Goal: Task Accomplishment & Management: Manage account settings

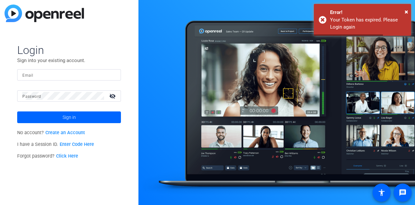
click at [69, 75] on input "Email" at bounding box center [68, 75] width 93 height 8
type input "[PERSON_NAME][EMAIL_ADDRESS][PERSON_NAME][PERSON_NAME][DOMAIN_NAME]"
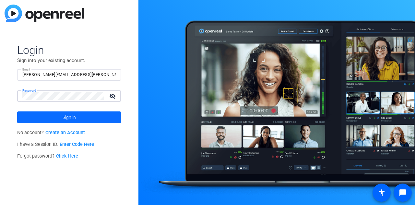
click at [63, 120] on span "Sign in" at bounding box center [69, 117] width 13 height 16
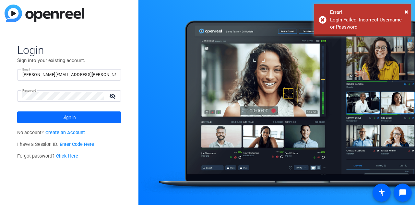
click at [67, 119] on span "Sign in" at bounding box center [69, 117] width 13 height 16
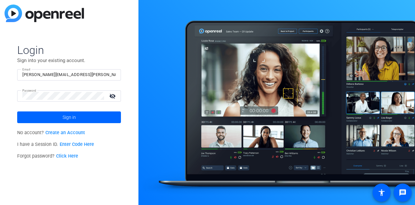
click at [112, 94] on mat-icon "visibility_off" at bounding box center [113, 95] width 16 height 9
click at [71, 155] on link "Click Here" at bounding box center [67, 156] width 22 height 6
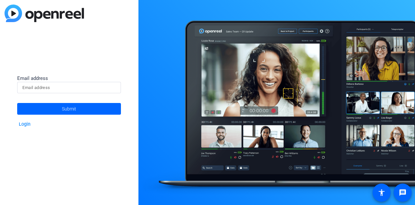
drag, startPoint x: 65, startPoint y: 86, endPoint x: 70, endPoint y: 81, distance: 6.7
click at [65, 86] on input at bounding box center [68, 88] width 93 height 8
type input "[PERSON_NAME][EMAIL_ADDRESS][PERSON_NAME][PERSON_NAME][DOMAIN_NAME]"
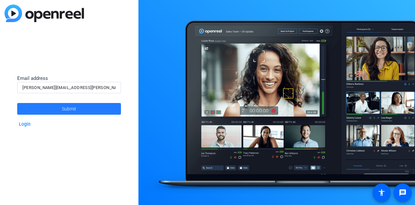
click at [88, 110] on span at bounding box center [69, 109] width 104 height 16
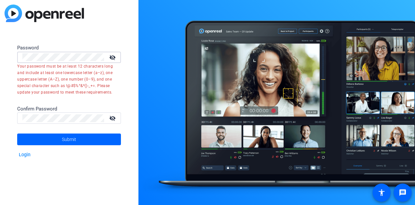
click at [0, 57] on div "Password visibility_off Your password must be at least 12 characters long and i…" at bounding box center [69, 102] width 139 height 205
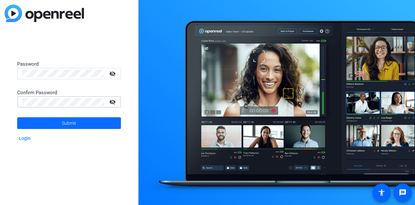
click at [86, 123] on span at bounding box center [69, 123] width 104 height 16
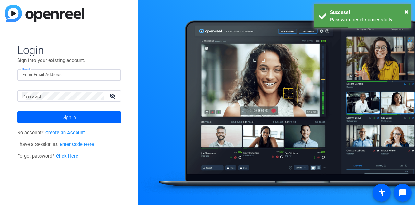
click at [44, 76] on input "Email" at bounding box center [68, 75] width 93 height 8
type input "[PERSON_NAME][EMAIL_ADDRESS][PERSON_NAME][PERSON_NAME][DOMAIN_NAME]"
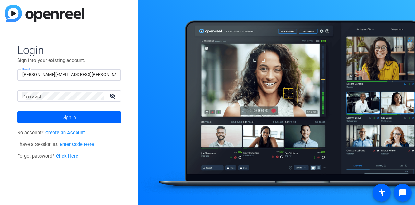
click at [57, 91] on div at bounding box center [63, 95] width 82 height 11
click at [17, 111] on button "Sign in" at bounding box center [69, 117] width 104 height 12
click at [117, 96] on mat-icon "visibility_off" at bounding box center [113, 95] width 16 height 9
click at [82, 115] on span at bounding box center [69, 117] width 104 height 16
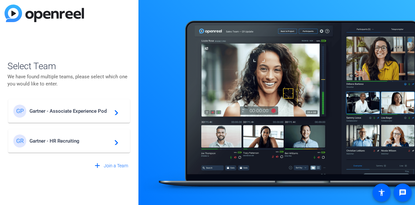
click at [71, 141] on span "Gartner - HR Recruiting" at bounding box center [70, 141] width 81 height 6
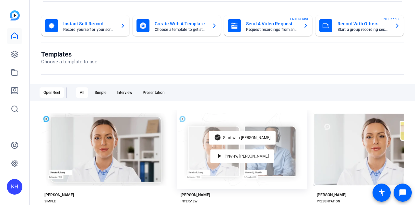
scroll to position [4, 0]
